Goal: Check status: Check status

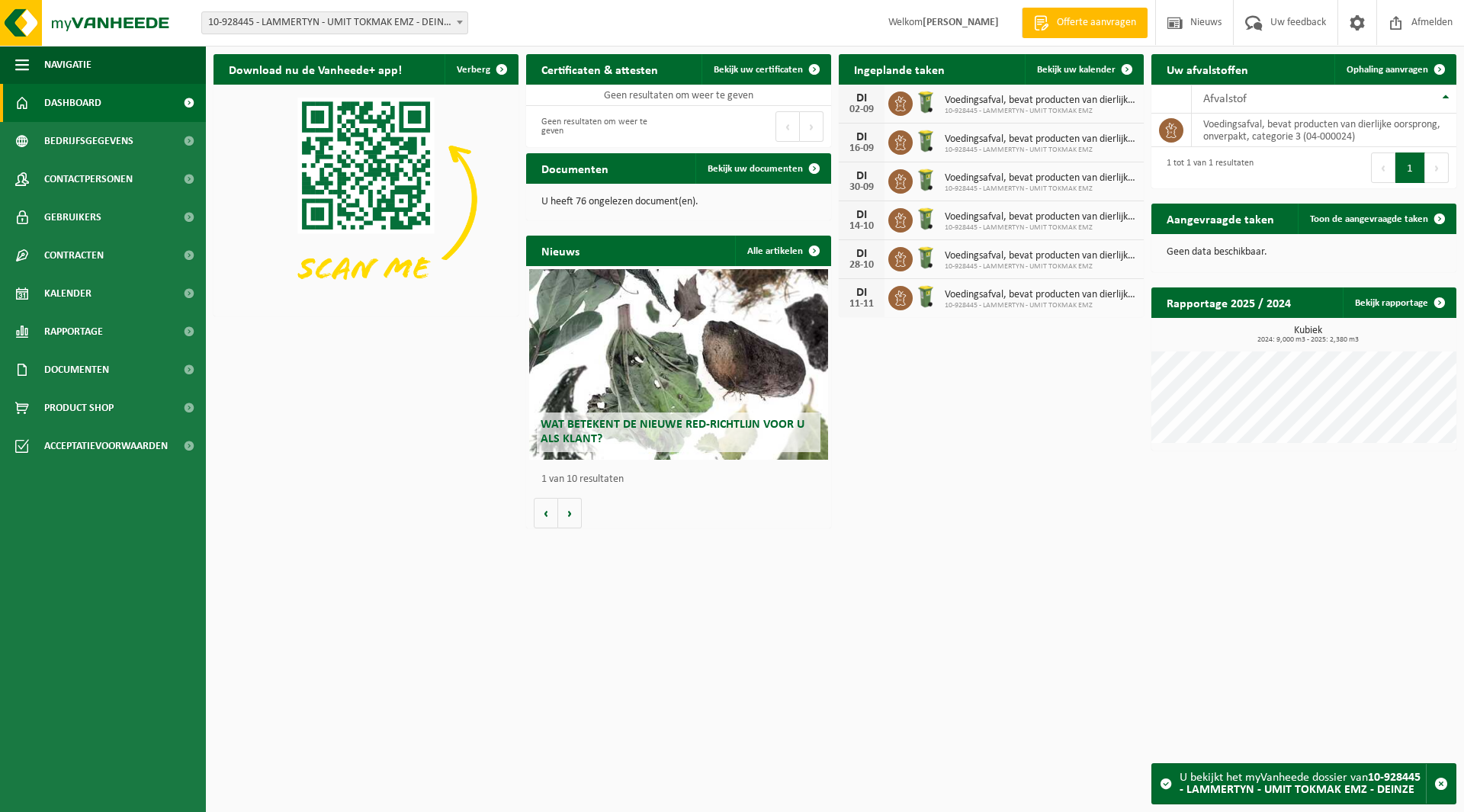
click at [279, 26] on span "10-928445 - LAMMERTYN - UMIT TOKMAK EMZ - DEINZE" at bounding box center [334, 23] width 265 height 21
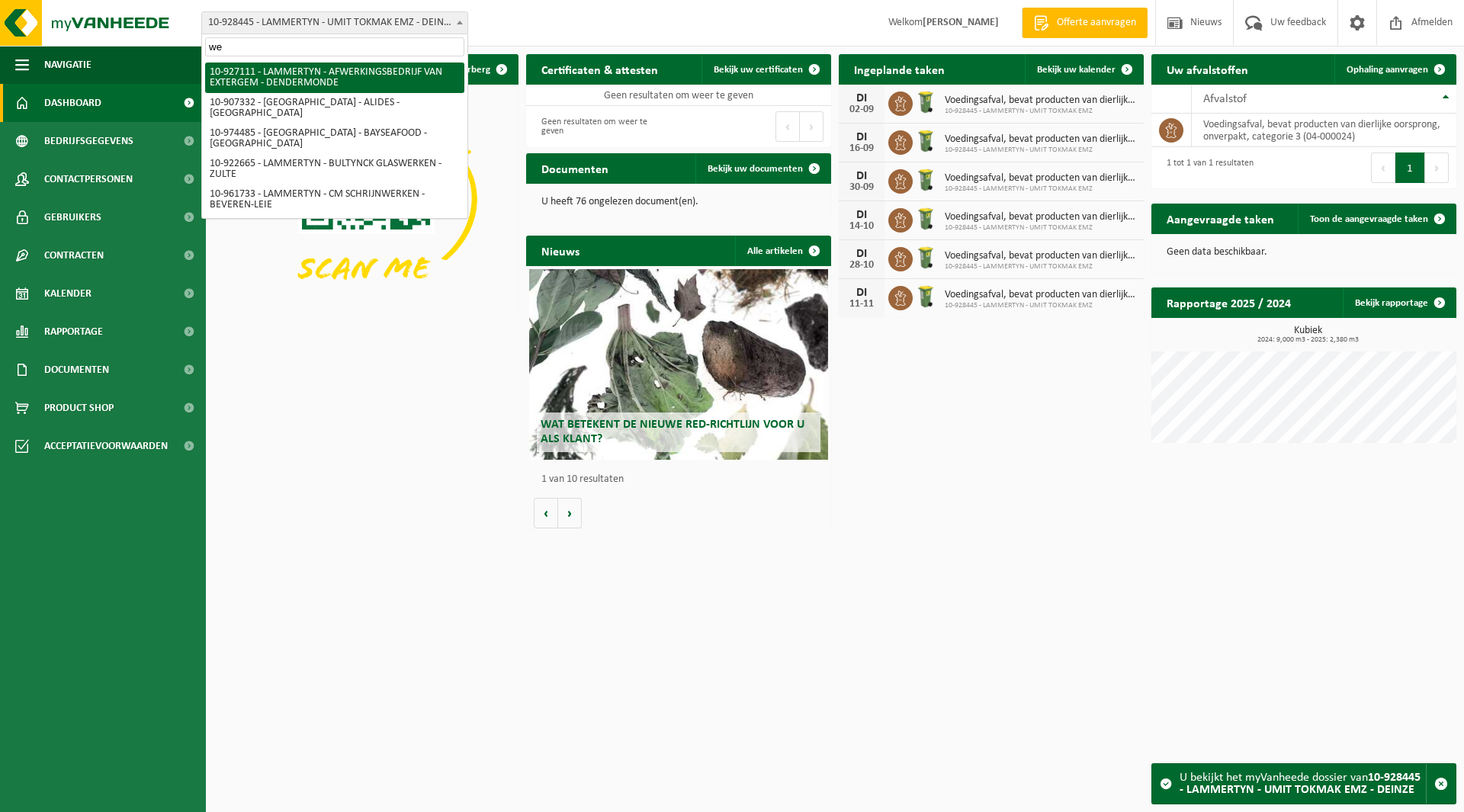
type input "wet"
select select "143476"
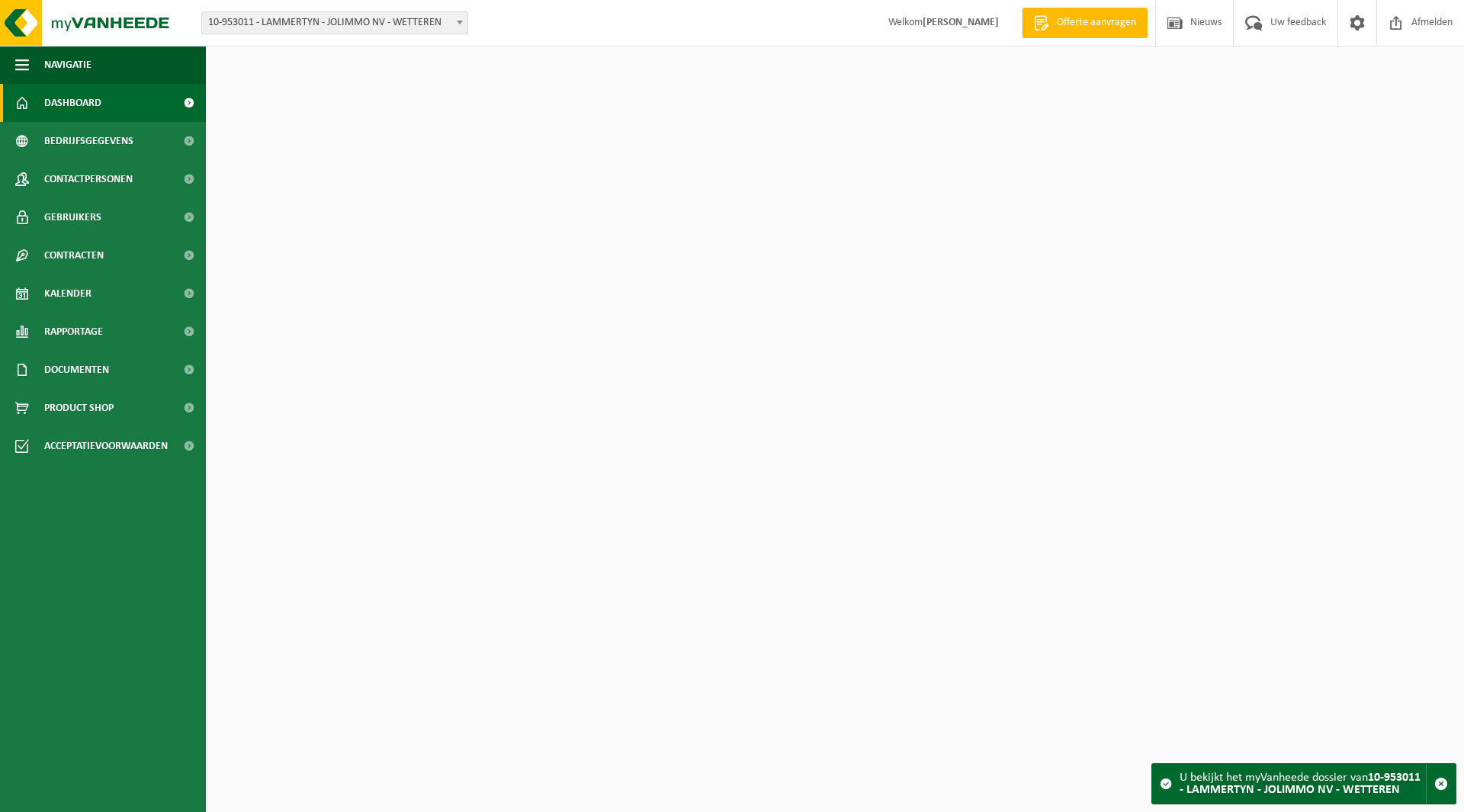
click at [321, 19] on span "10-953011 - LAMMERTYN - JOLIMMO NV - WETTEREN" at bounding box center [334, 23] width 265 height 21
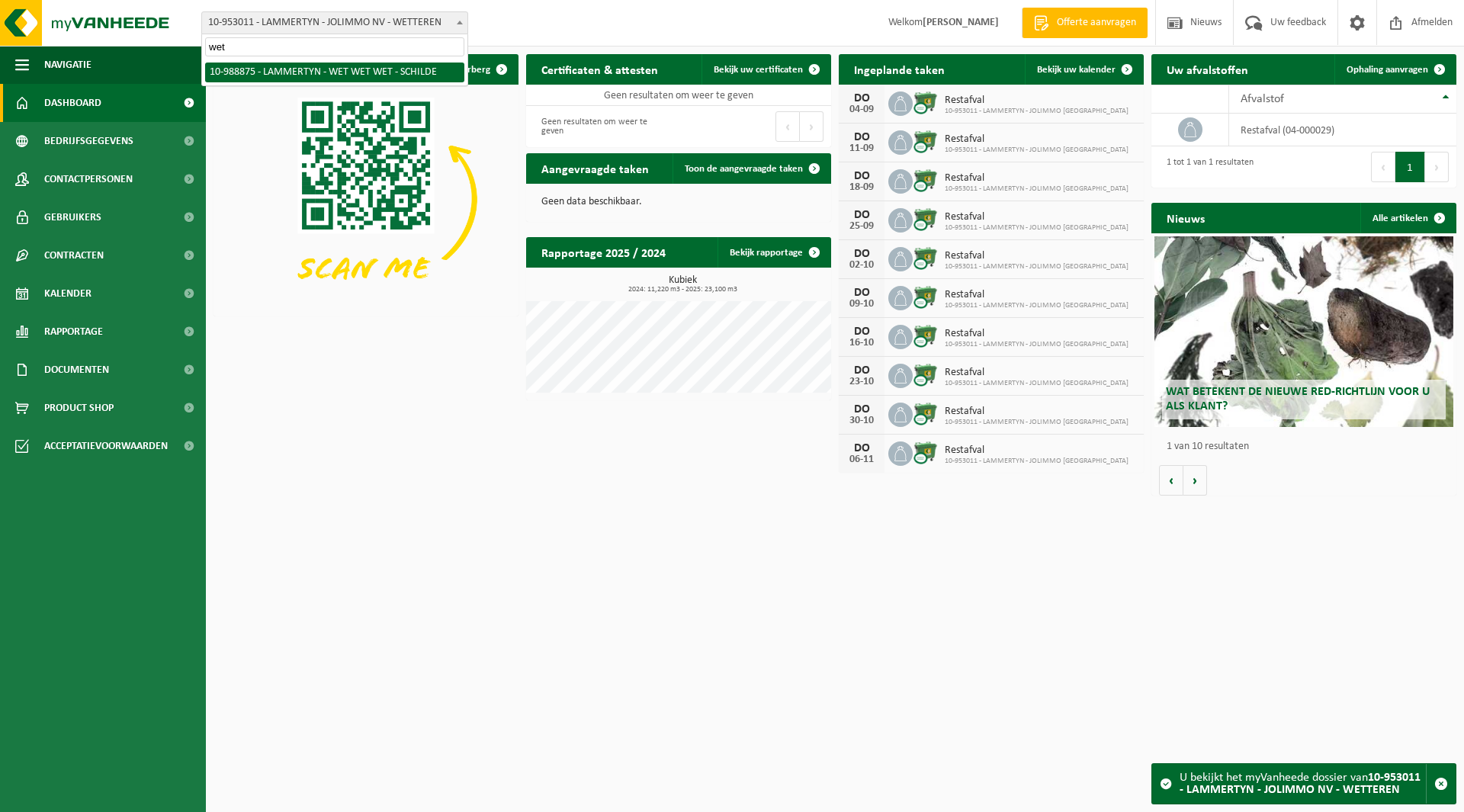
type input "wet"
select select "168051"
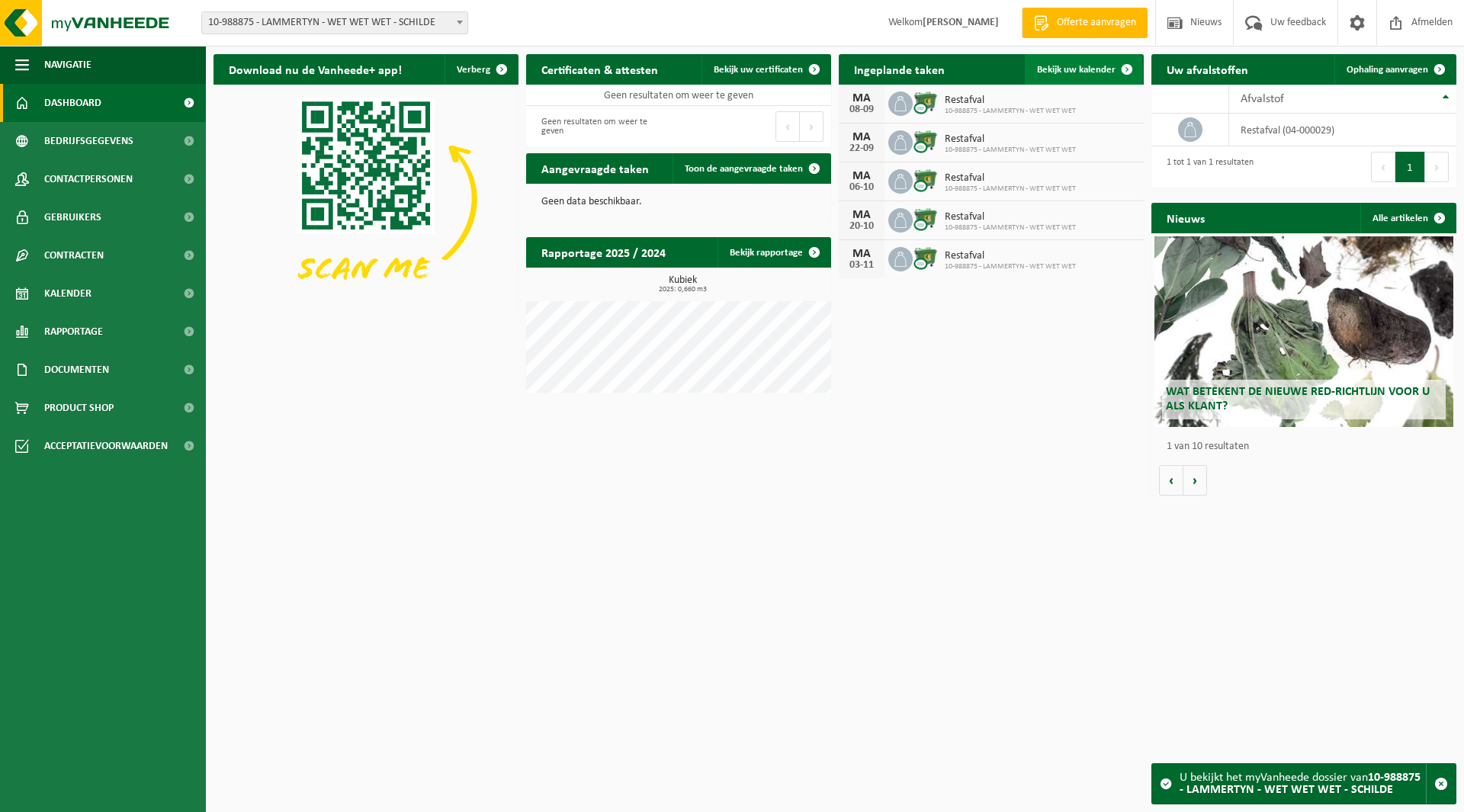
click at [1089, 70] on span "Bekijk uw kalender" at bounding box center [1076, 70] width 78 height 10
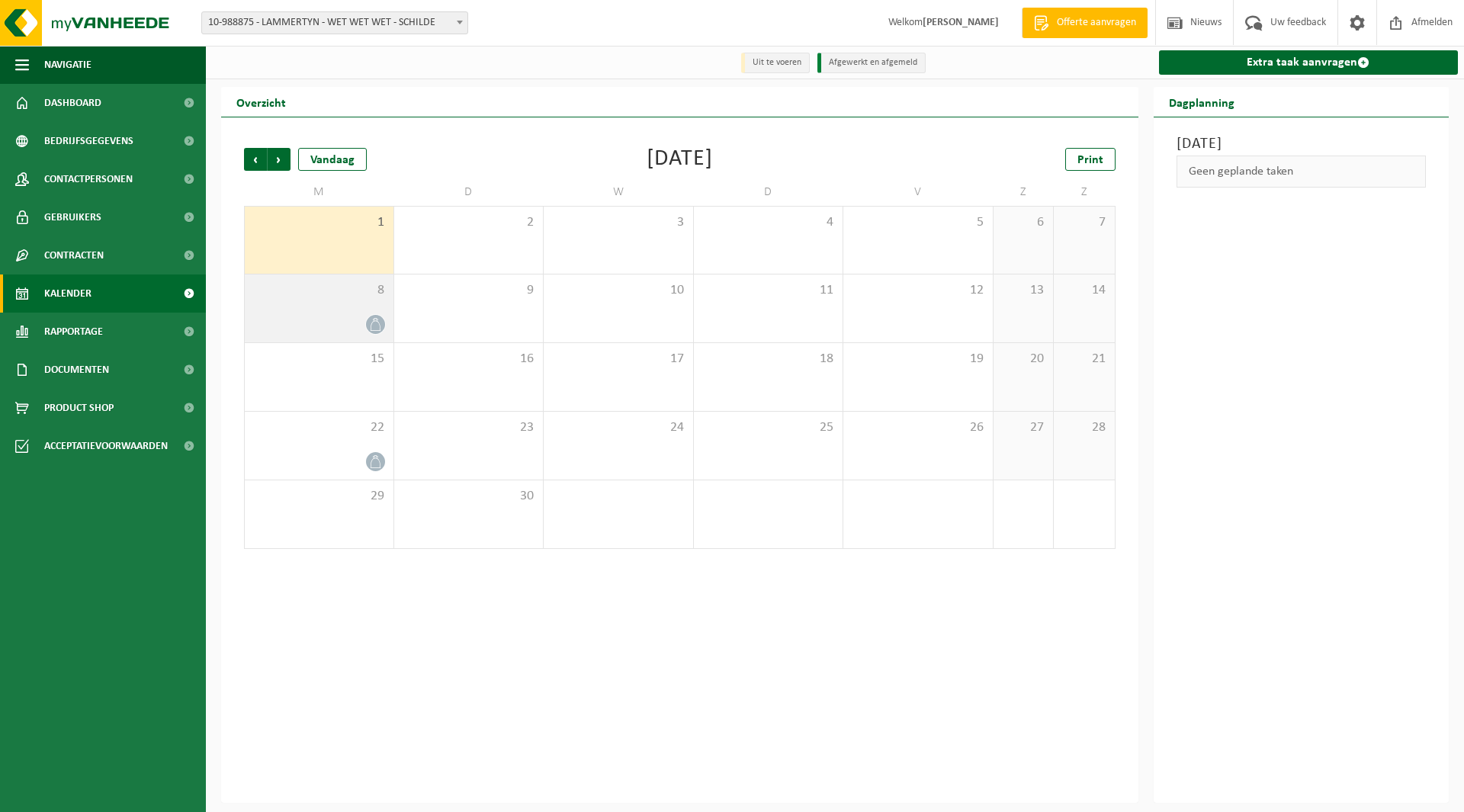
click at [320, 291] on span "8" at bounding box center [319, 291] width 133 height 17
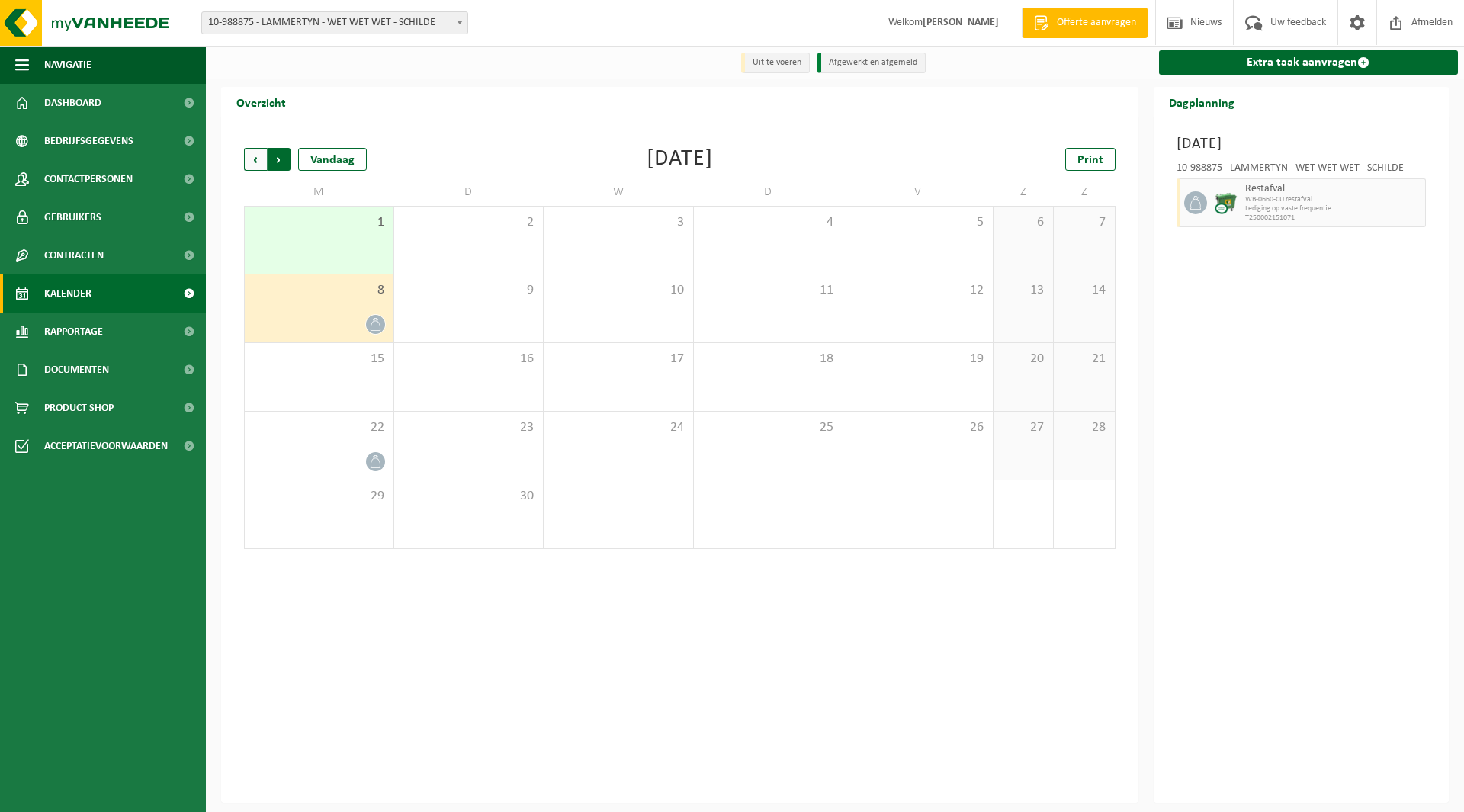
click at [255, 159] on span "Vorige" at bounding box center [255, 160] width 23 height 23
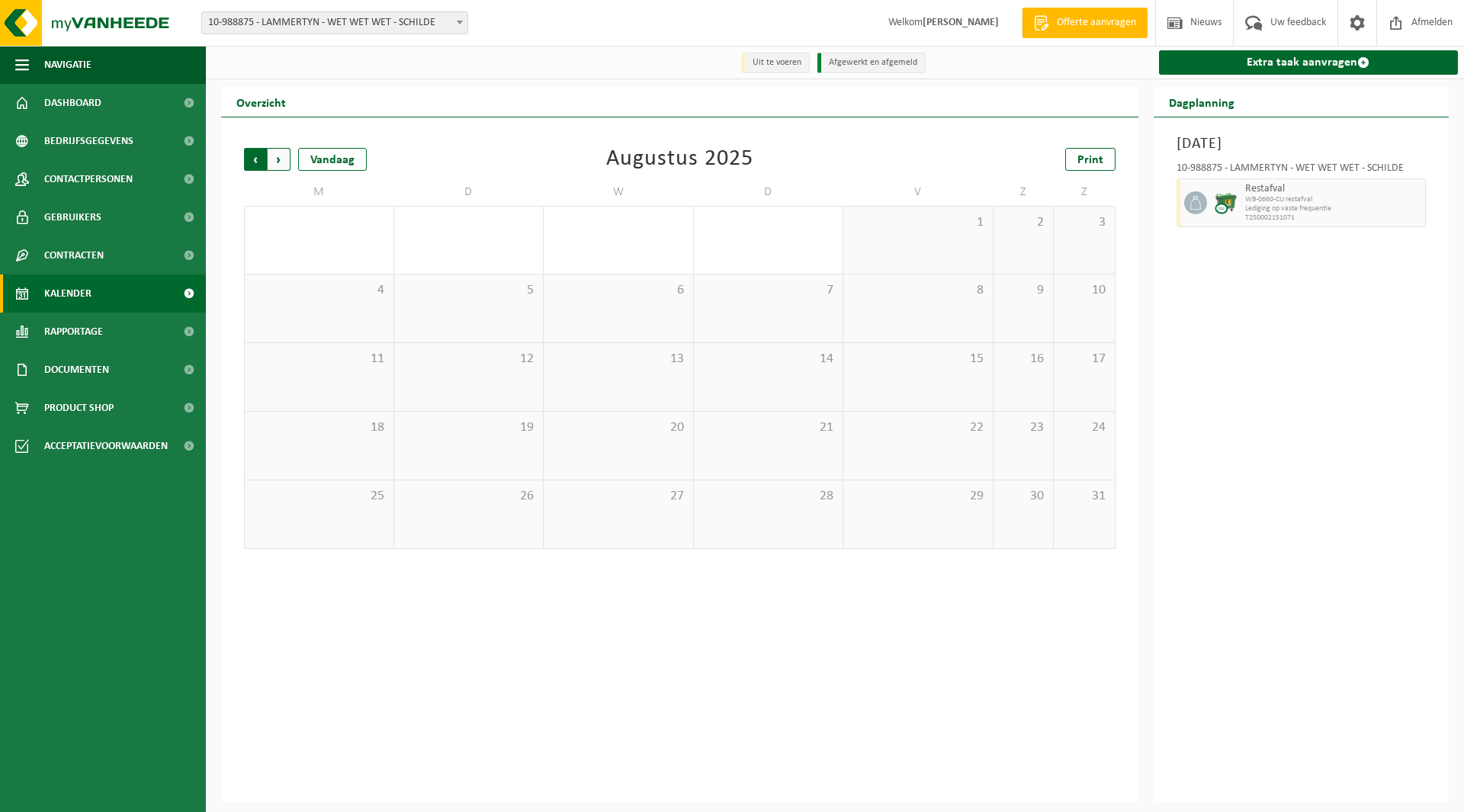
click at [277, 167] on span "Volgende" at bounding box center [279, 160] width 23 height 23
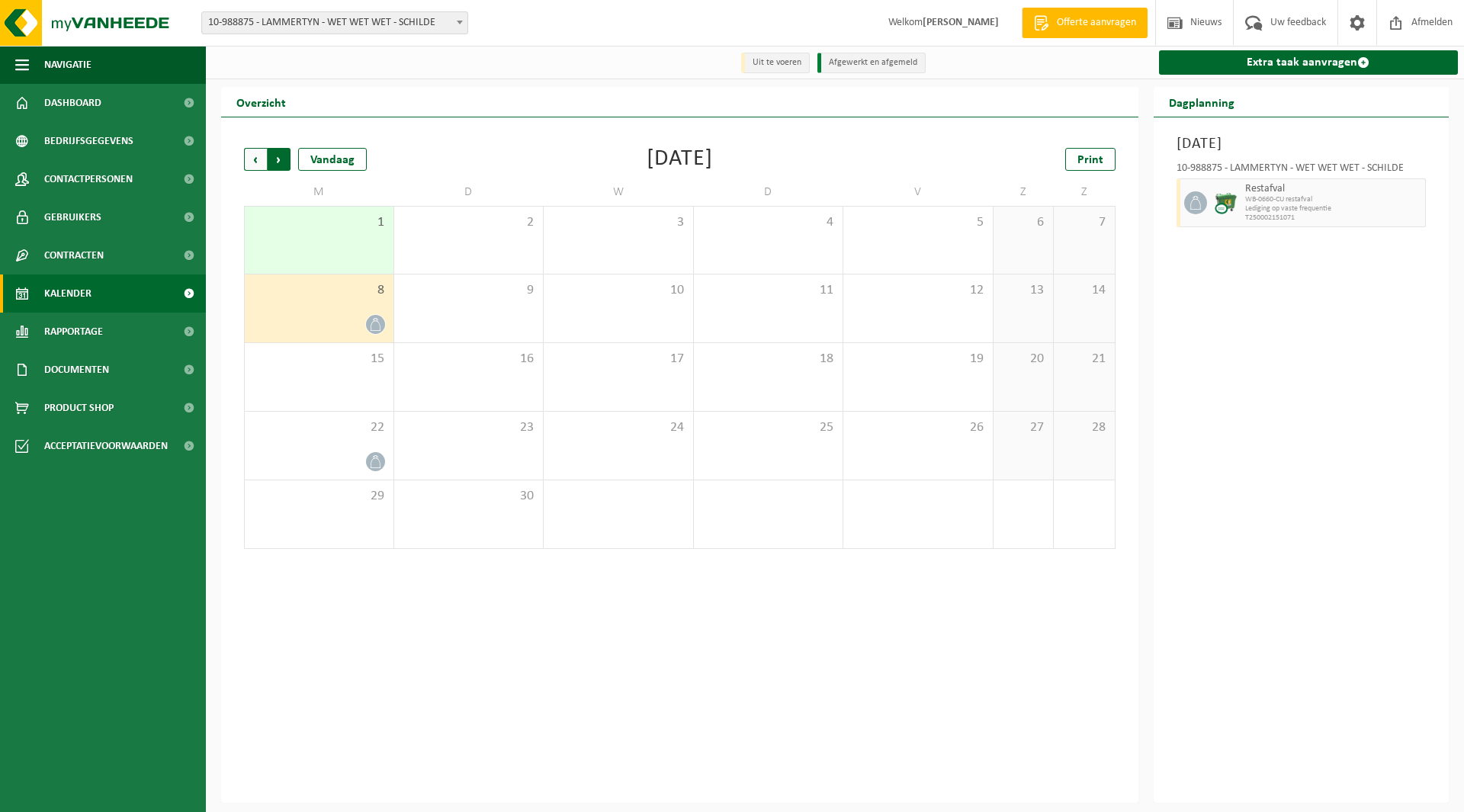
click at [255, 159] on span "Vorige" at bounding box center [255, 160] width 23 height 23
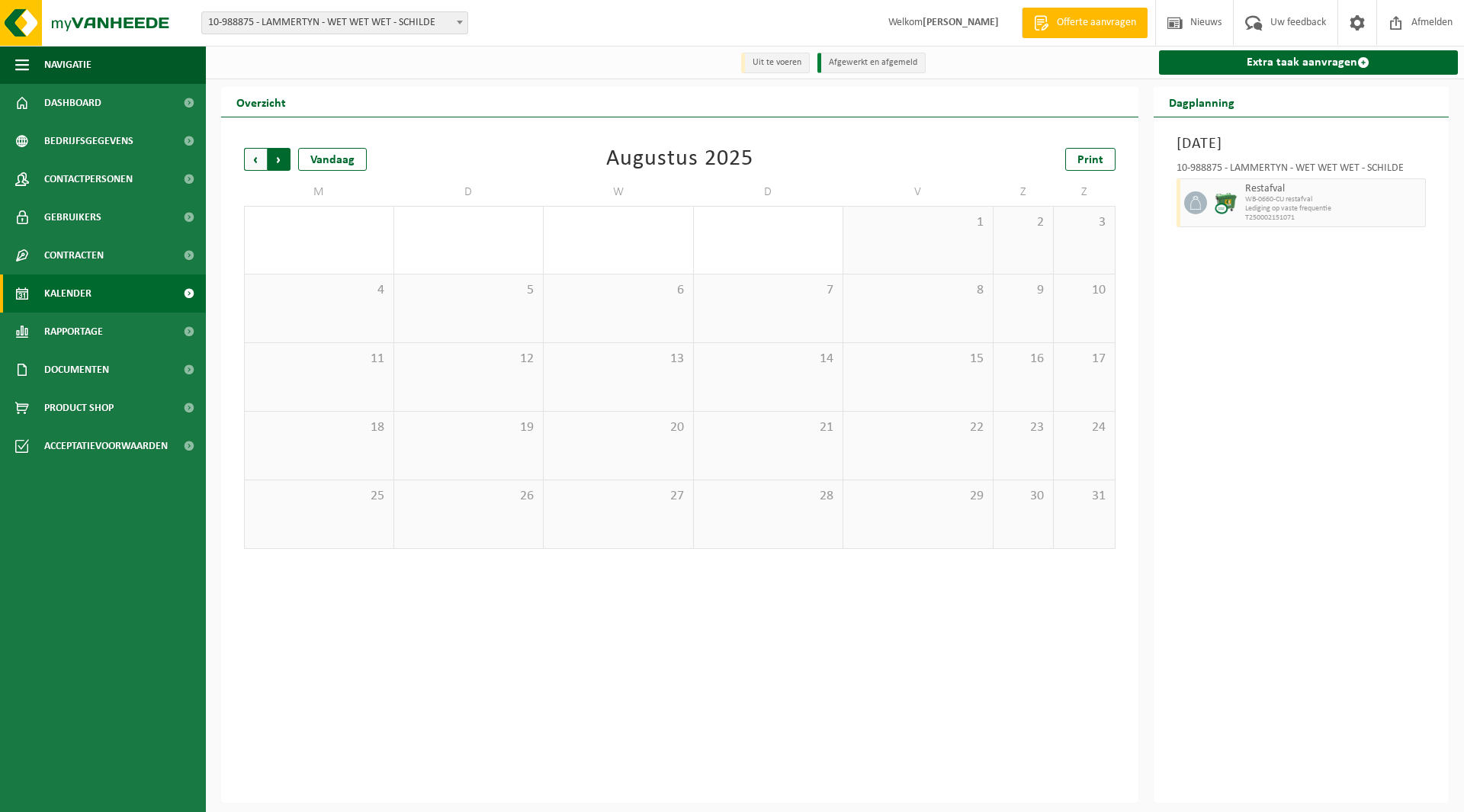
click at [255, 158] on span "Vorige" at bounding box center [255, 160] width 23 height 23
click at [289, 161] on span "Volgende" at bounding box center [279, 160] width 23 height 23
click at [278, 163] on span "Volgende" at bounding box center [279, 160] width 23 height 23
